Goal: Find contact information: Find contact information

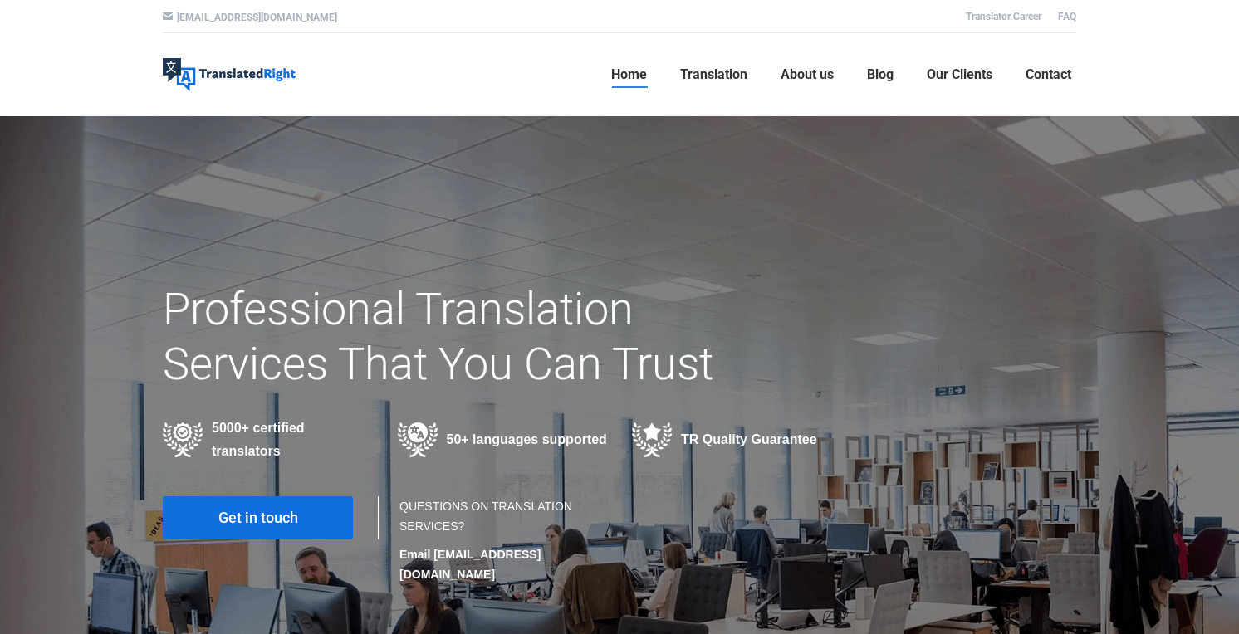
click at [1034, 73] on span "Contact" at bounding box center [1048, 74] width 46 height 17
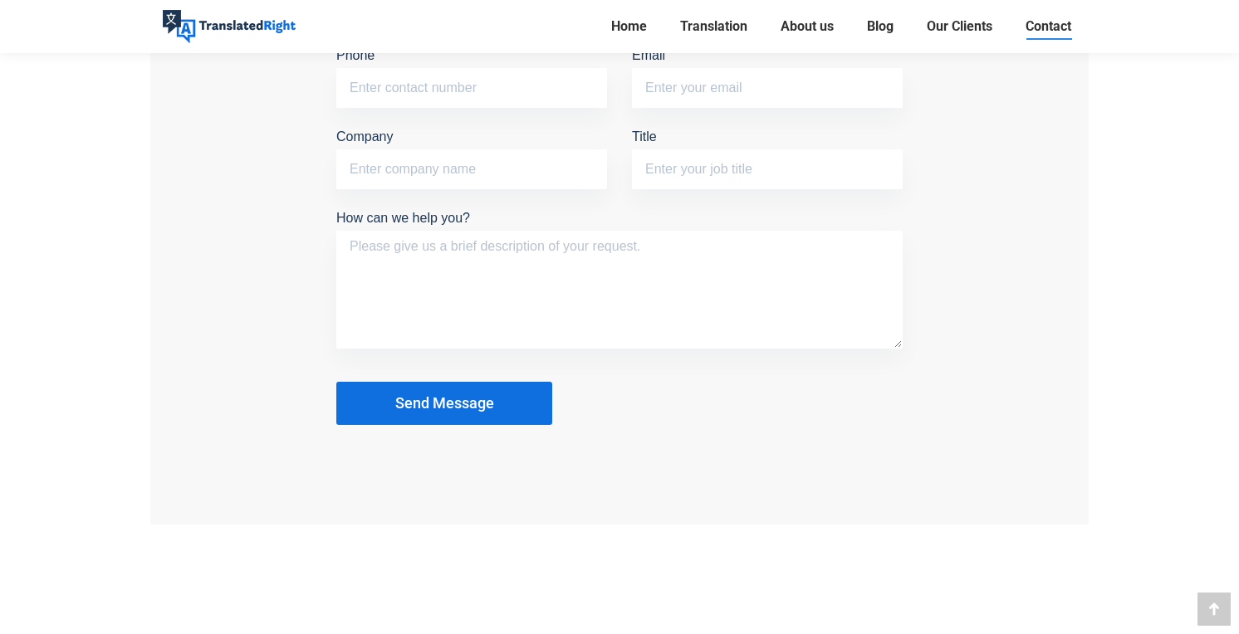
scroll to position [1661, 0]
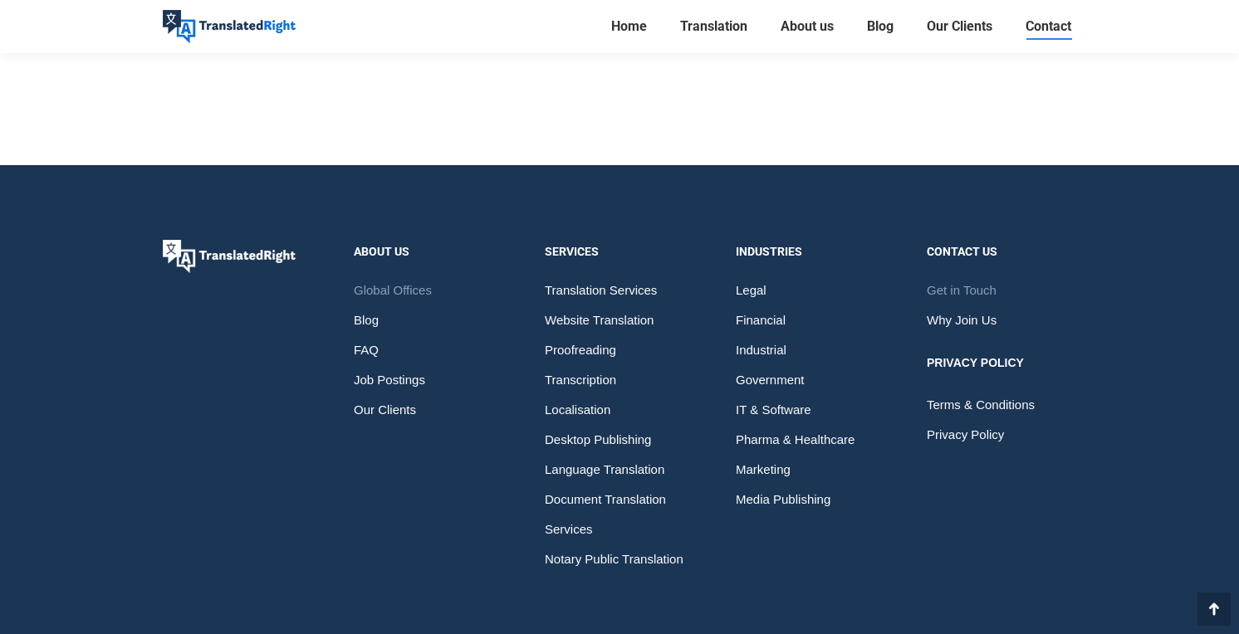
scroll to position [2606, 0]
